Goal: Learn about a topic

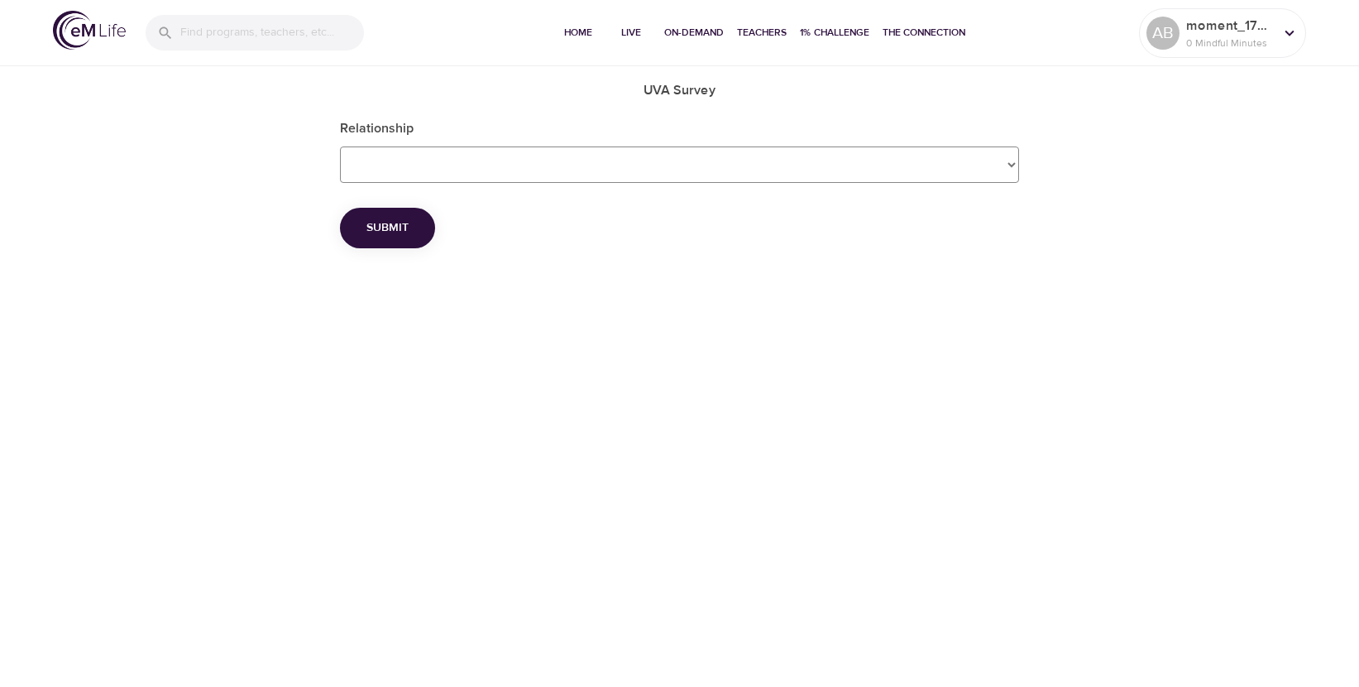
click at [1007, 164] on Survey_Relationship "Employee Dependent Spouse" at bounding box center [680, 164] width 680 height 36
select Survey_Relationship "Employee"
click at [340, 146] on Survey_Relationship "Employee Dependent Spouse" at bounding box center [680, 164] width 680 height 36
click at [366, 227] on span "Submit" at bounding box center [387, 228] width 42 height 21
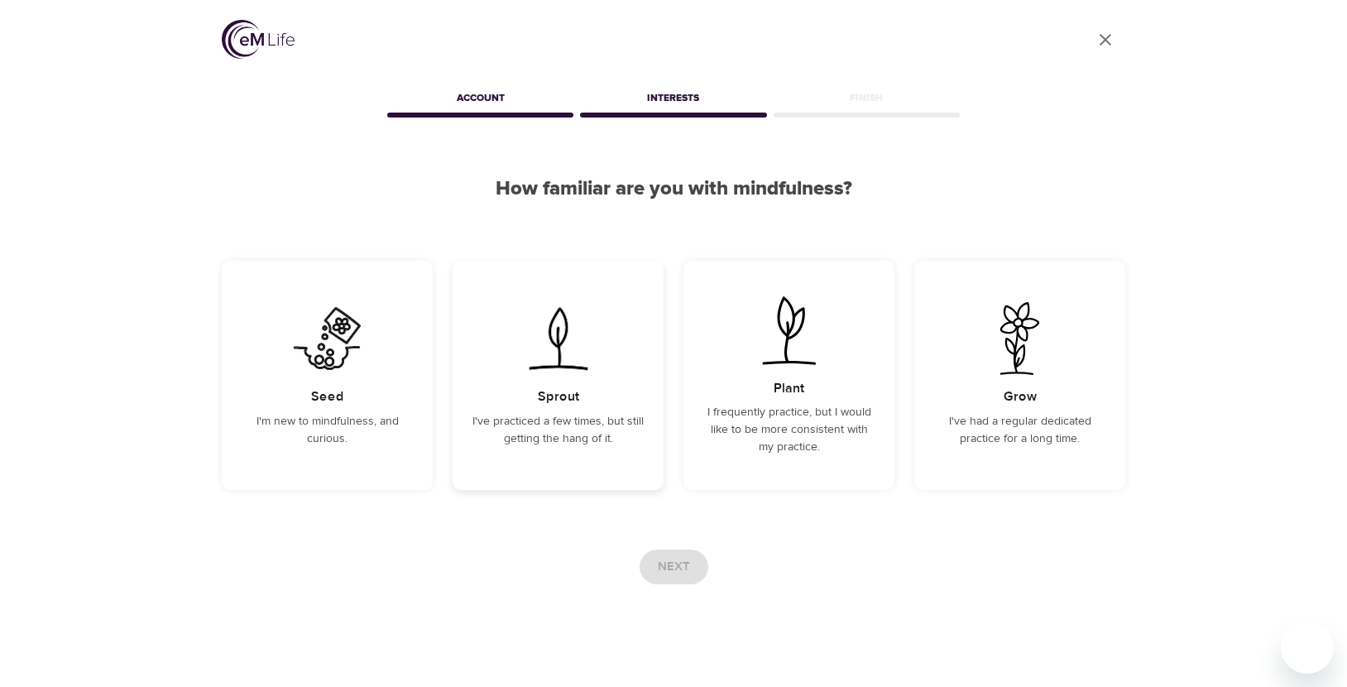
click at [534, 435] on p "I've practiced a few times, but still getting the hang of it." at bounding box center [557, 430] width 171 height 35
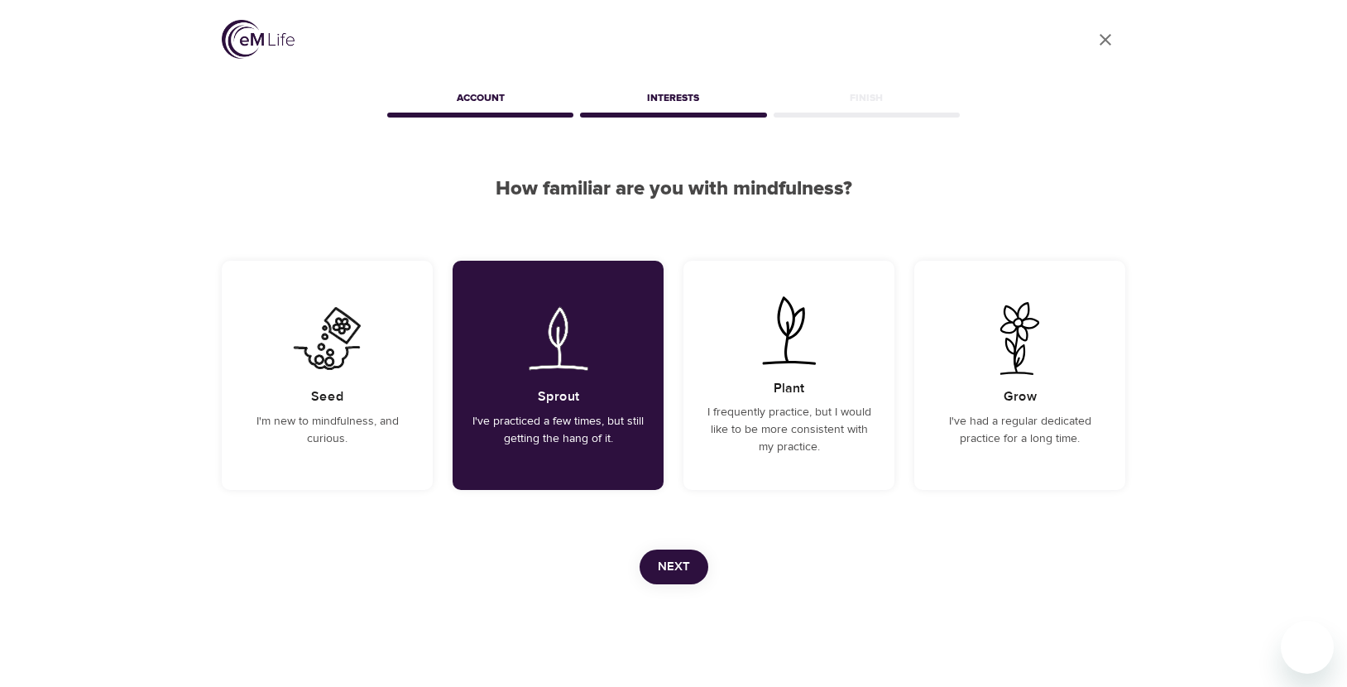
click at [660, 562] on span "Next" at bounding box center [674, 567] width 32 height 22
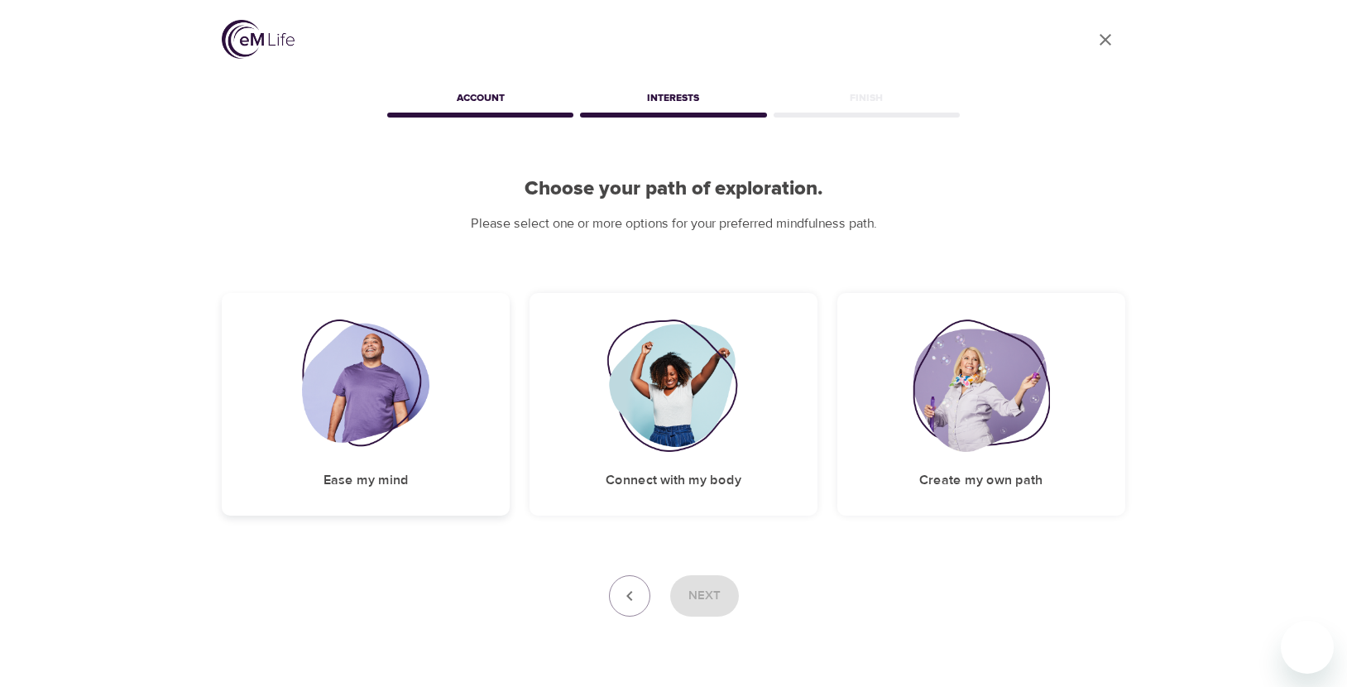
click at [347, 479] on h5 "Ease my mind" at bounding box center [365, 479] width 85 height 17
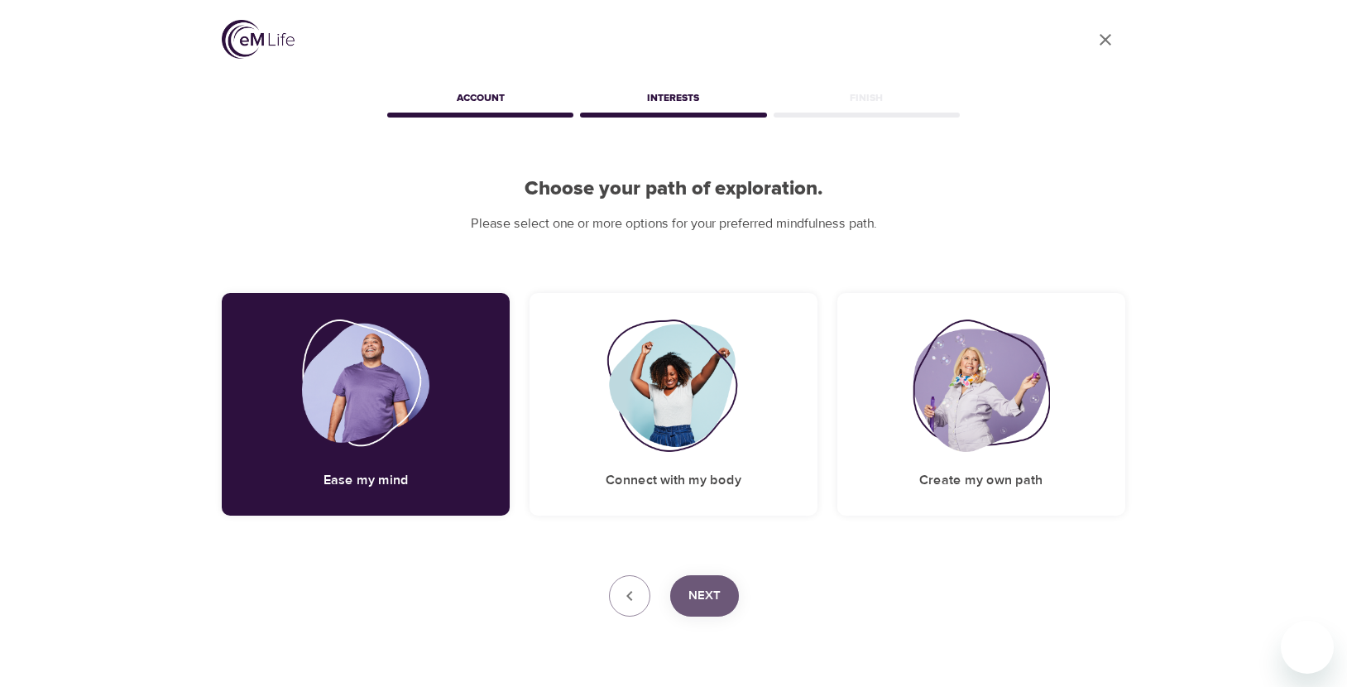
click at [704, 599] on span "Next" at bounding box center [704, 596] width 32 height 22
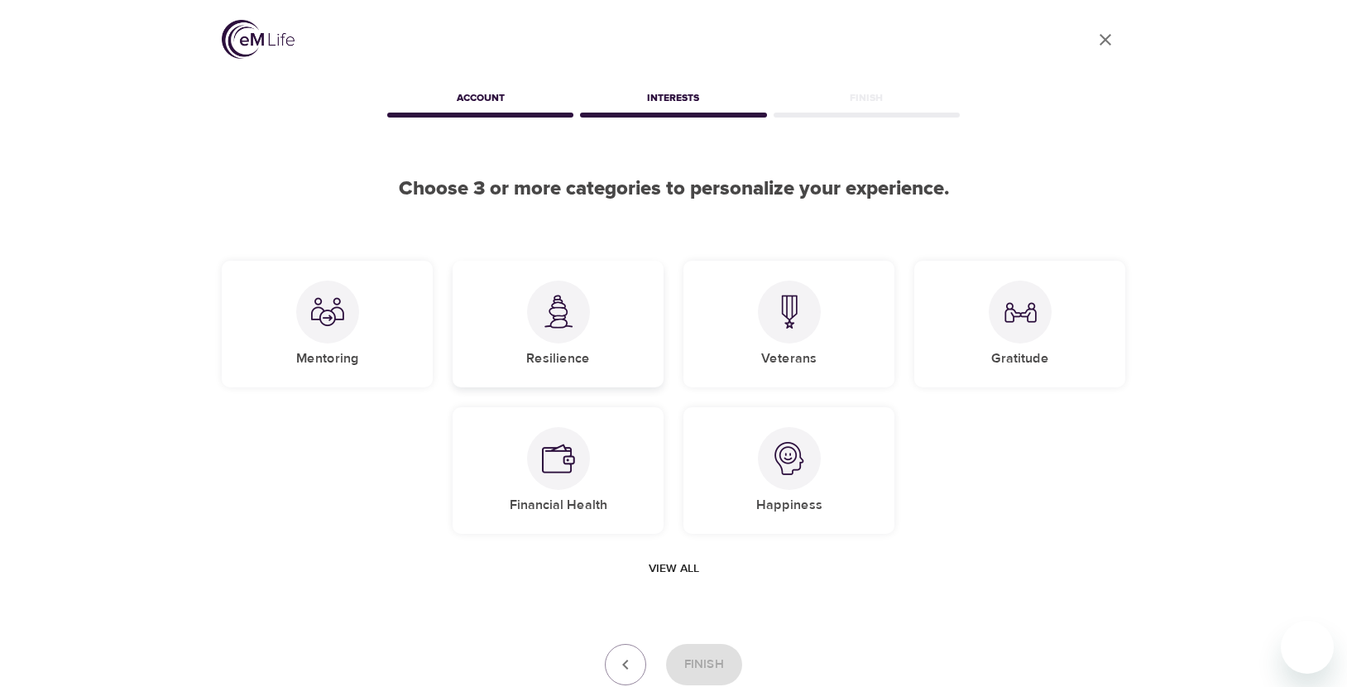
click at [565, 360] on h5 "Resilience" at bounding box center [558, 358] width 64 height 17
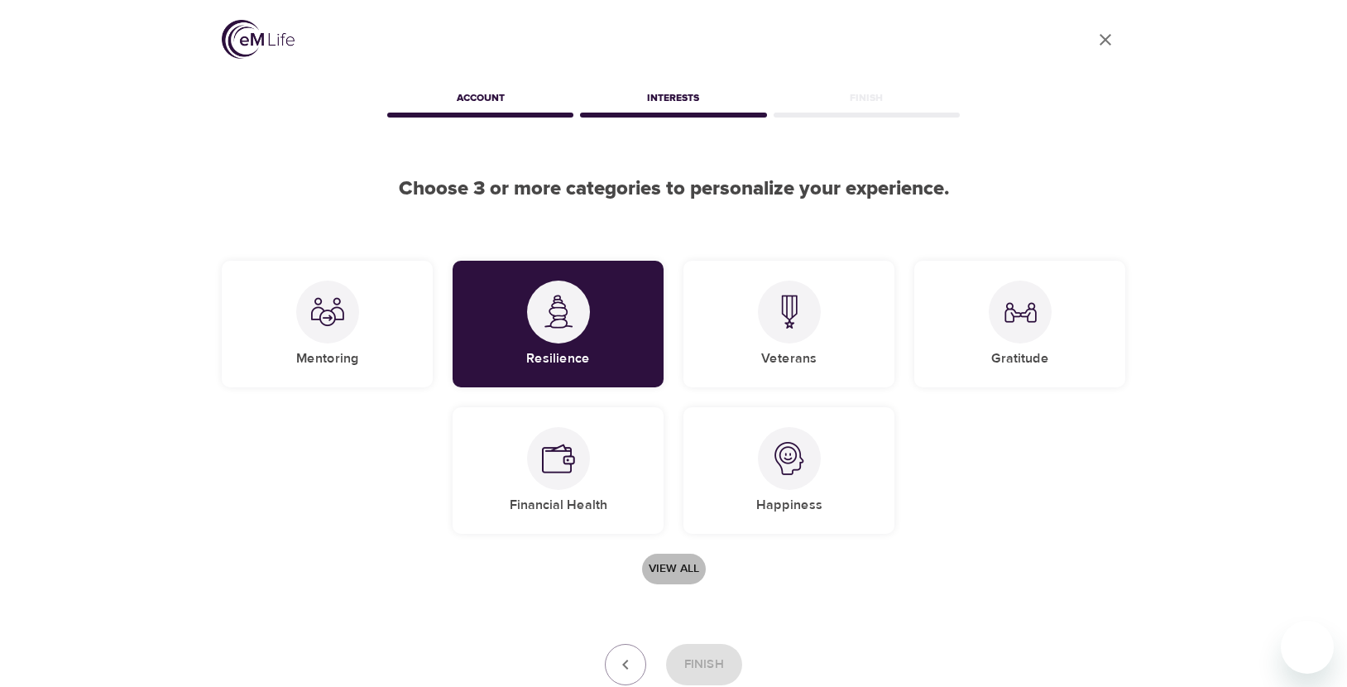
click at [688, 572] on span "View all" at bounding box center [674, 568] width 50 height 21
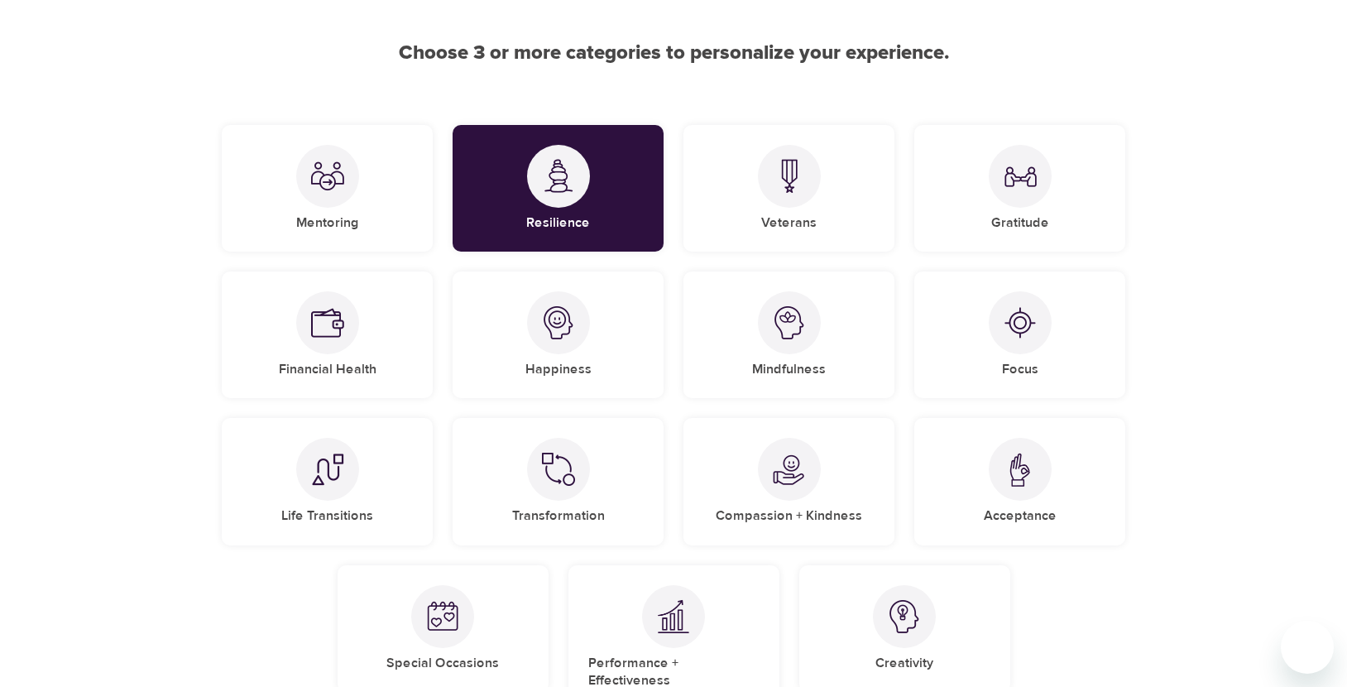
scroll to position [165, 0]
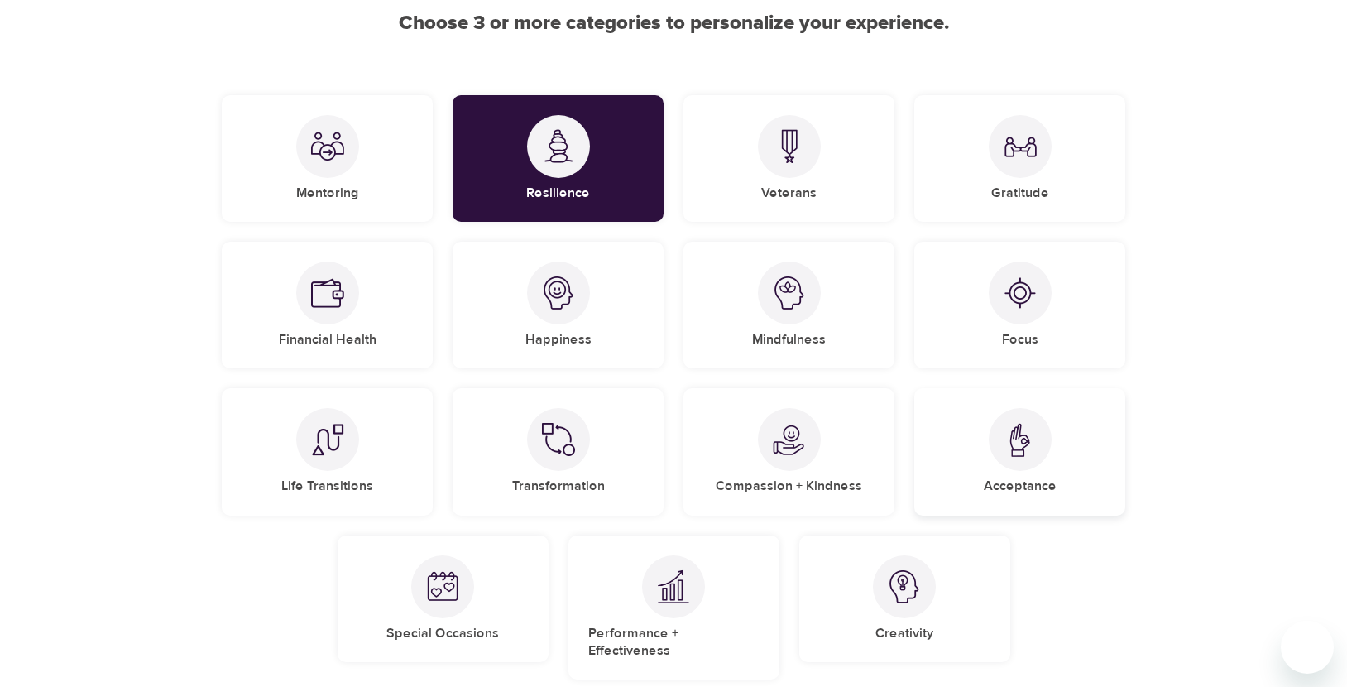
click at [1014, 491] on h5 "Acceptance" at bounding box center [1020, 485] width 73 height 17
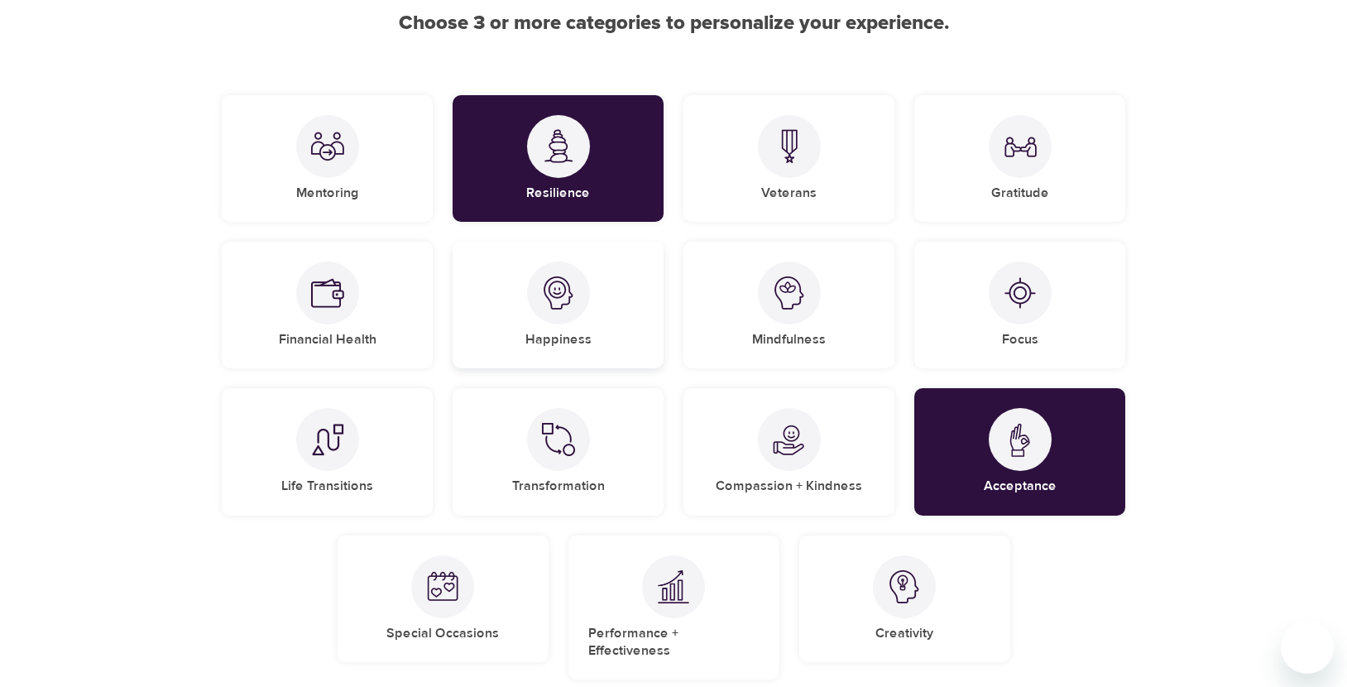
click at [527, 333] on h5 "Happiness" at bounding box center [558, 339] width 66 height 17
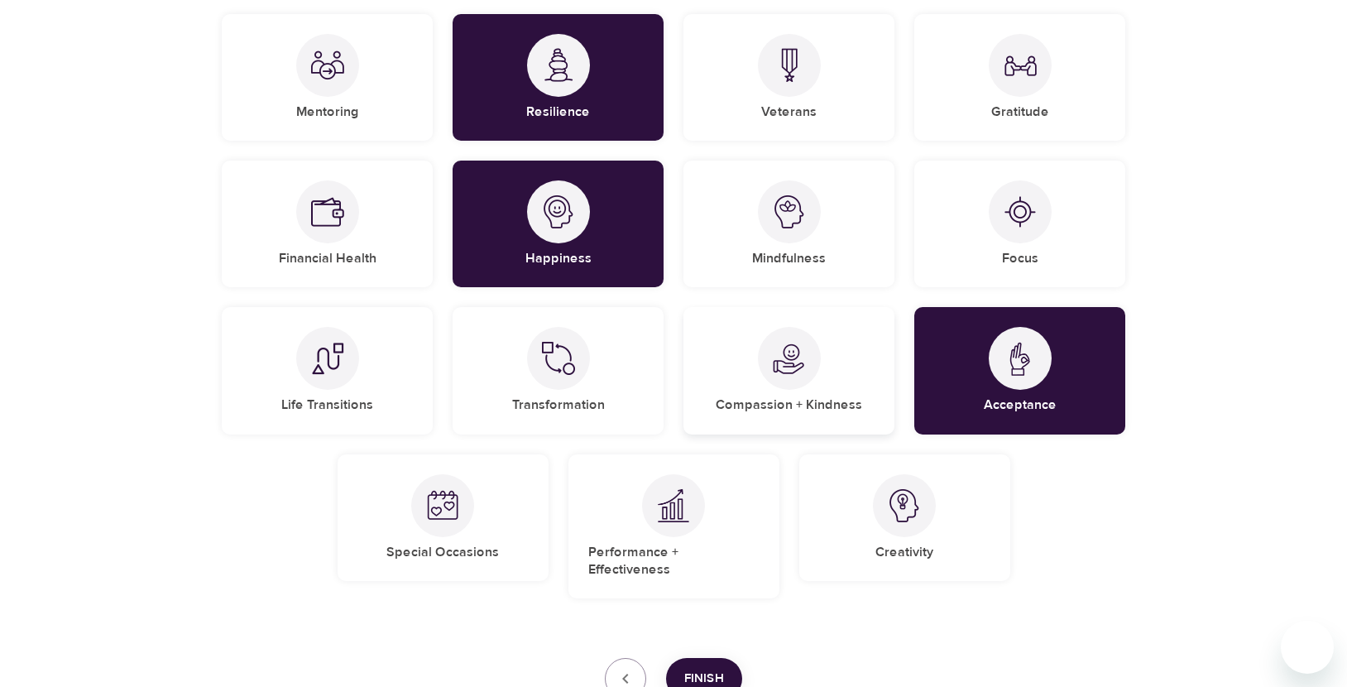
scroll to position [360, 0]
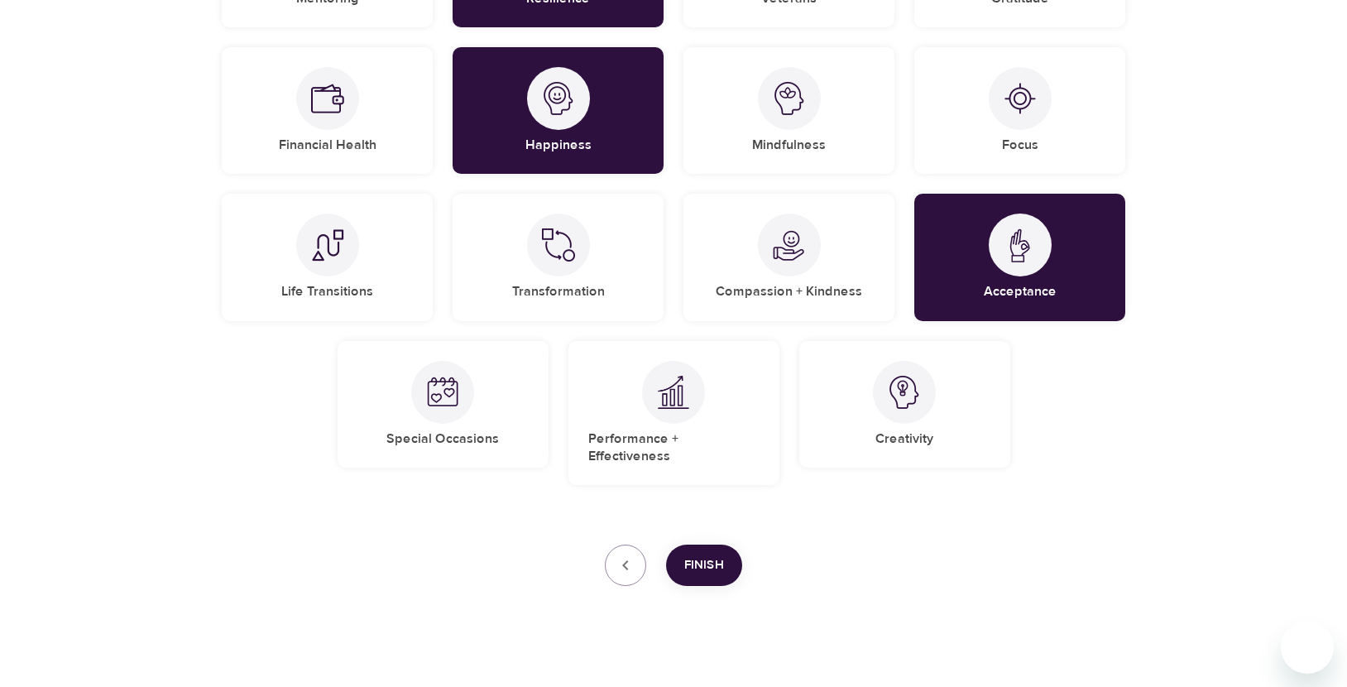
click at [697, 554] on span "Finish" at bounding box center [704, 565] width 40 height 22
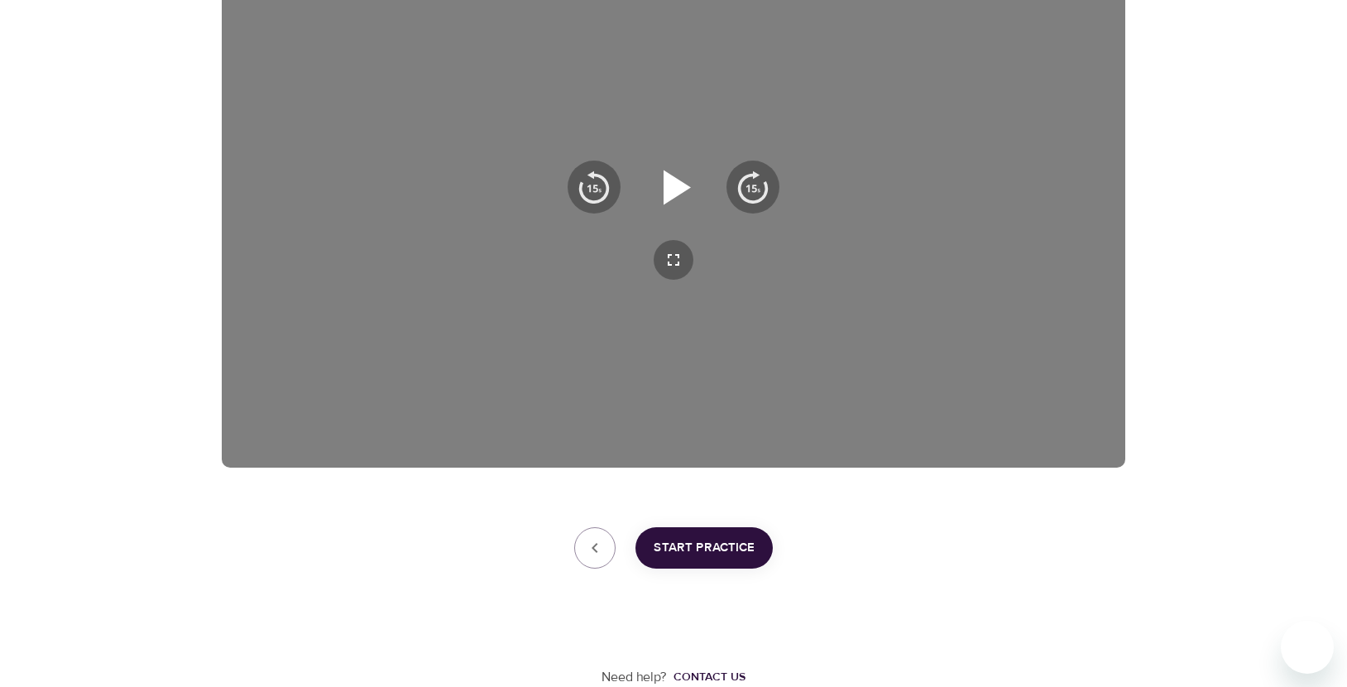
click at [681, 190] on icon "button" at bounding box center [676, 187] width 27 height 35
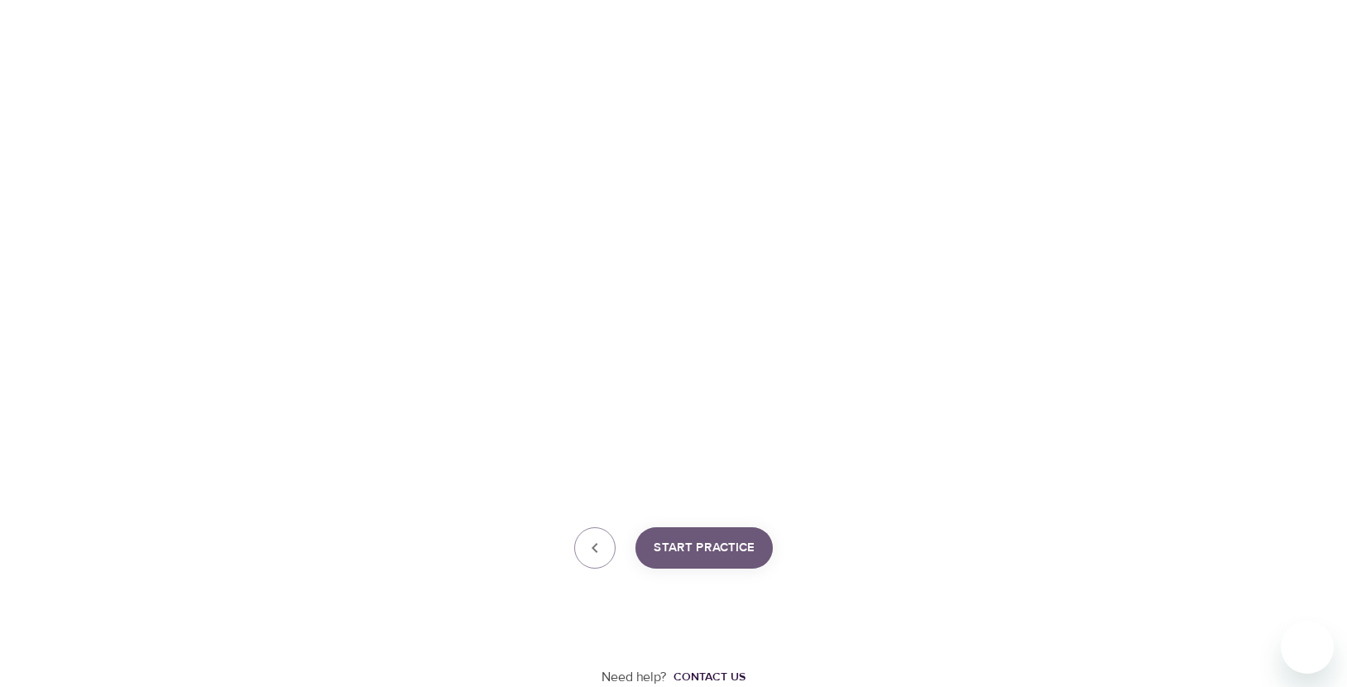
click at [718, 548] on span "Start Practice" at bounding box center [703, 548] width 101 height 22
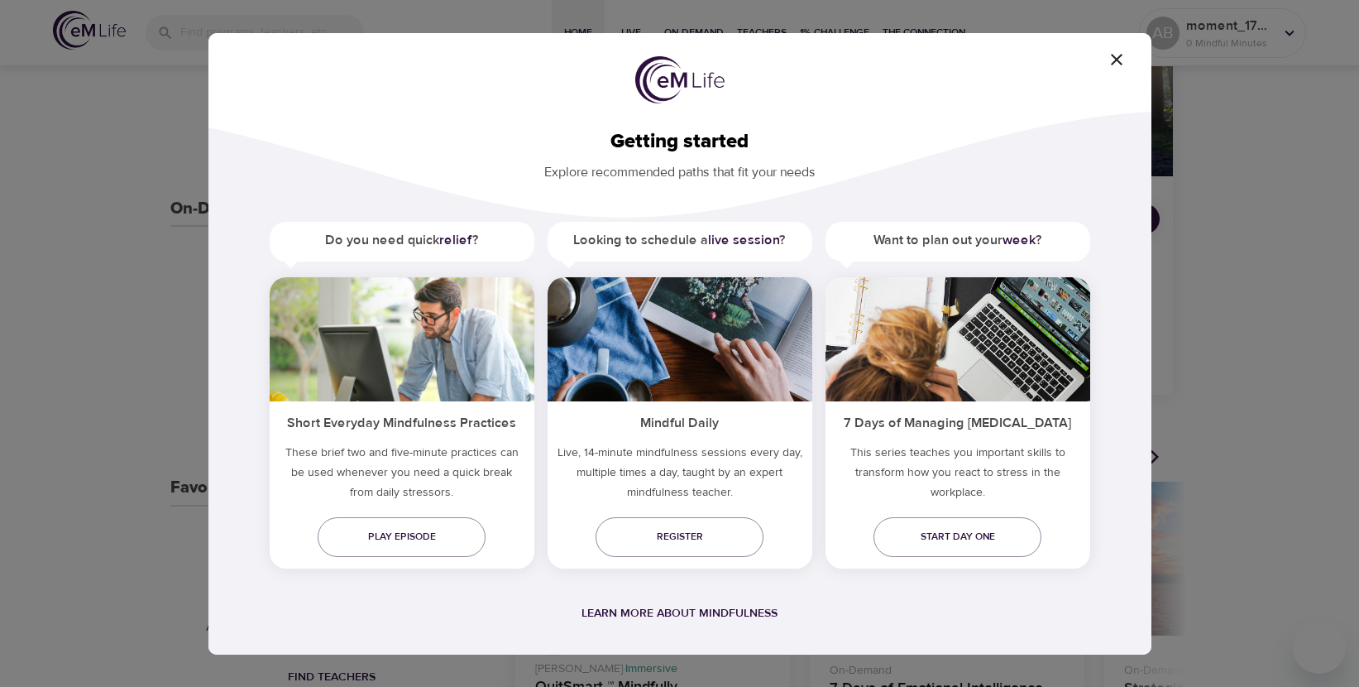
click at [1116, 55] on icon "button" at bounding box center [1117, 60] width 20 height 20
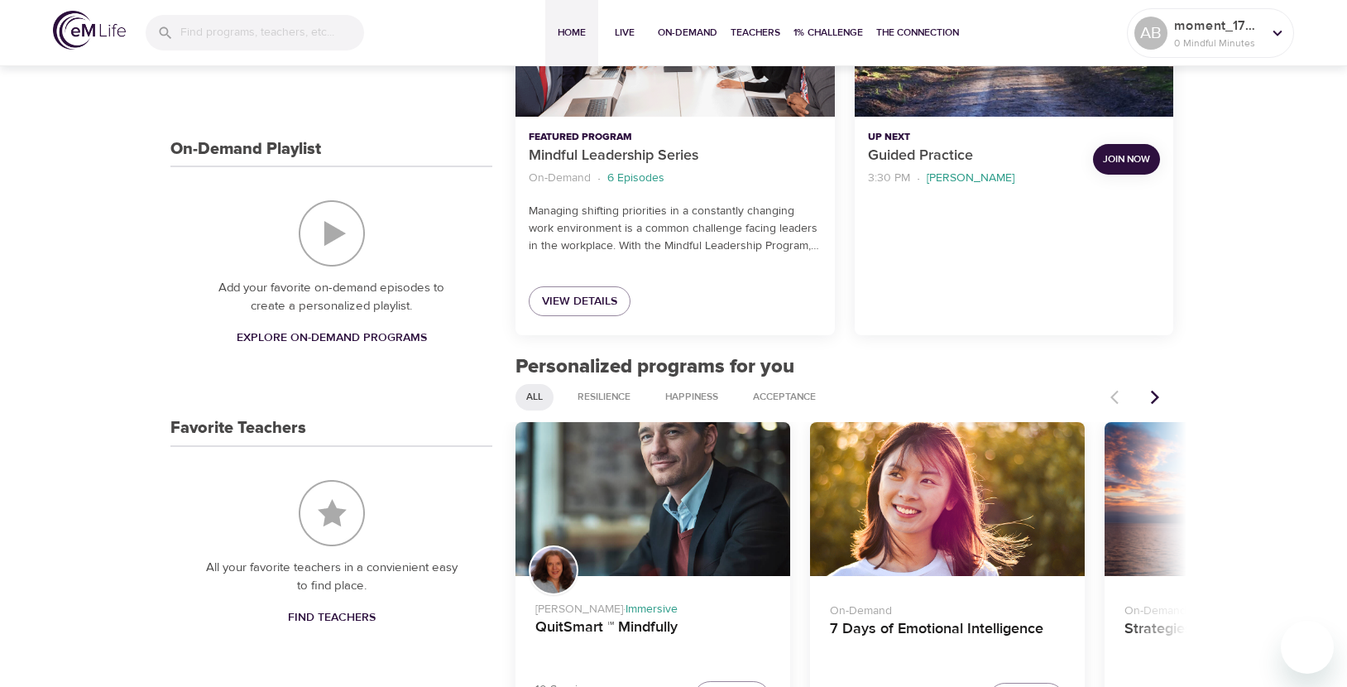
scroll to position [414, 0]
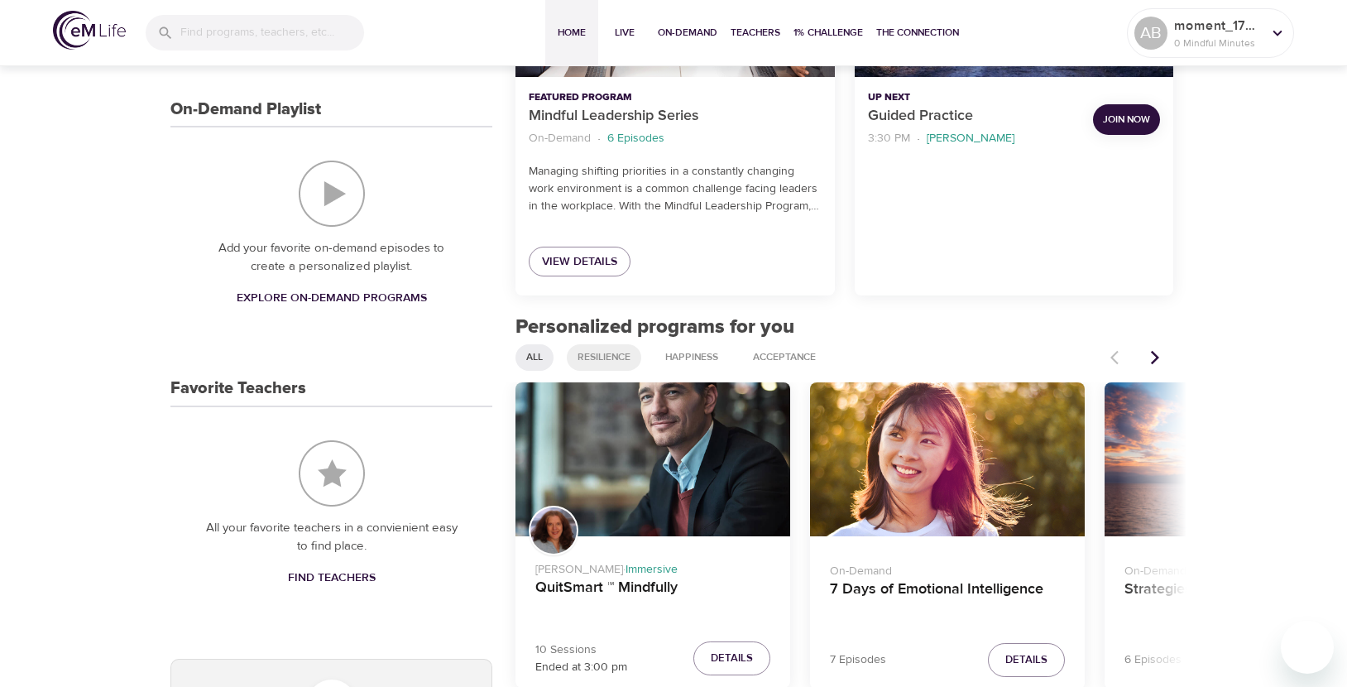
click at [619, 357] on span "Resilience" at bounding box center [603, 357] width 73 height 14
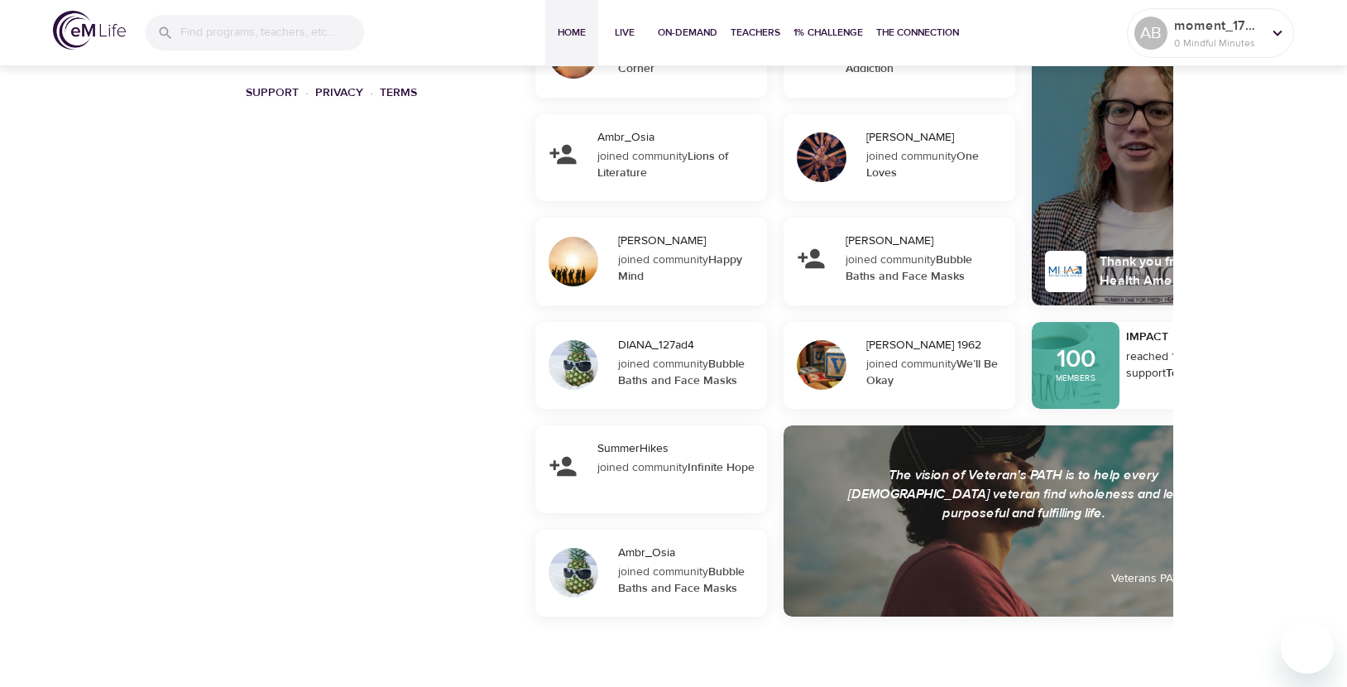
scroll to position [1213, 0]
